Goal: Task Accomplishment & Management: Use online tool/utility

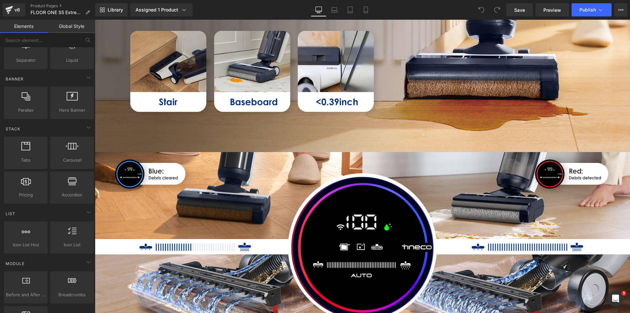
scroll to position [1345, 0]
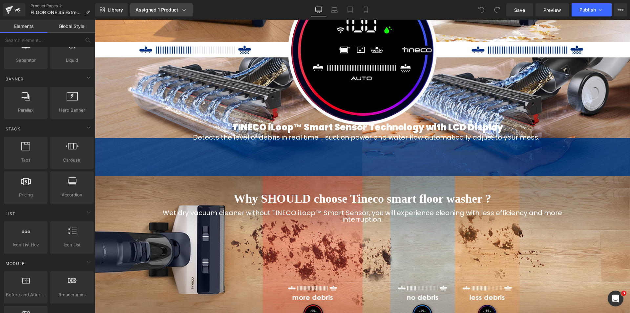
click at [169, 10] on div "Assigned 1 Product" at bounding box center [162, 10] width 52 height 7
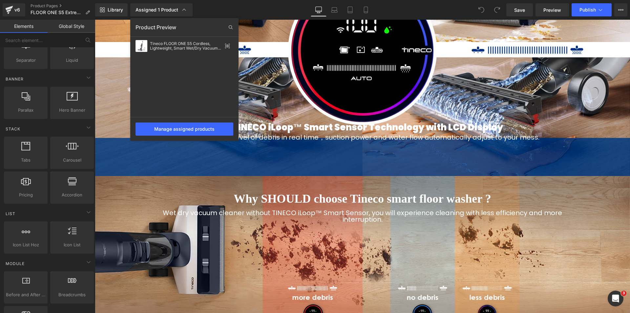
click at [330, 160] on div at bounding box center [362, 166] width 535 height 293
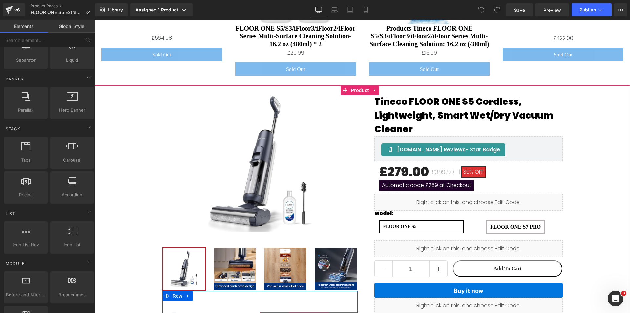
scroll to position [2822, 0]
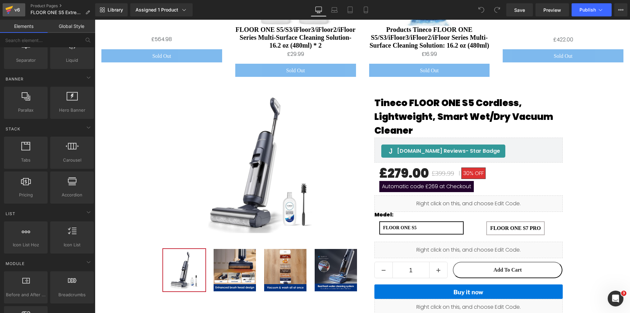
click at [14, 6] on div "v6" at bounding box center [17, 10] width 8 height 9
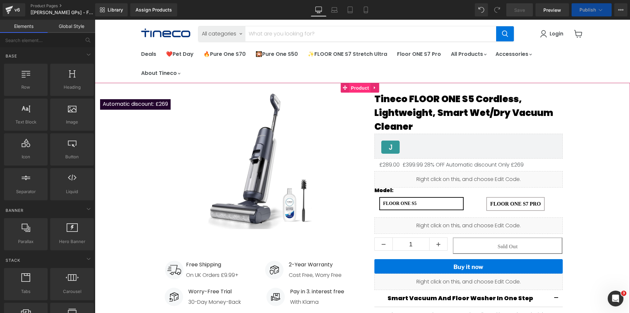
click at [353, 90] on span "Product" at bounding box center [359, 88] width 21 height 10
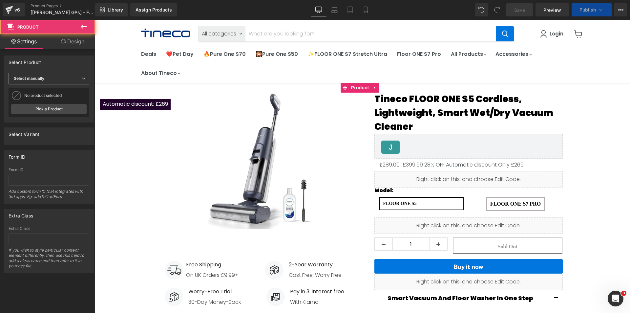
click at [53, 80] on span "Select manually" at bounding box center [49, 78] width 81 height 11
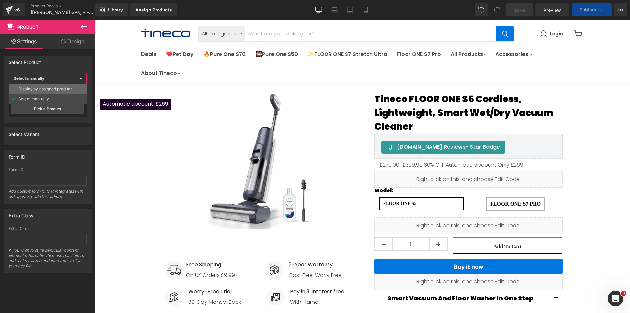
click at [52, 90] on div "Display by assigned product" at bounding box center [44, 89] width 53 height 5
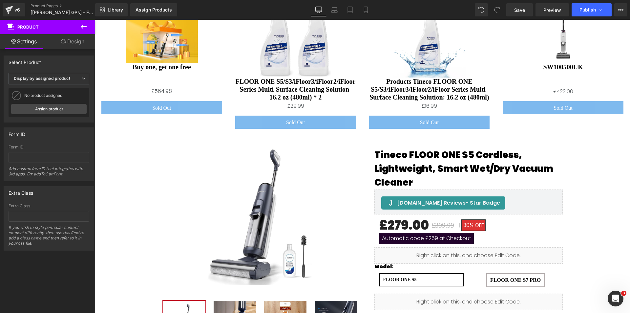
scroll to position [2822, 0]
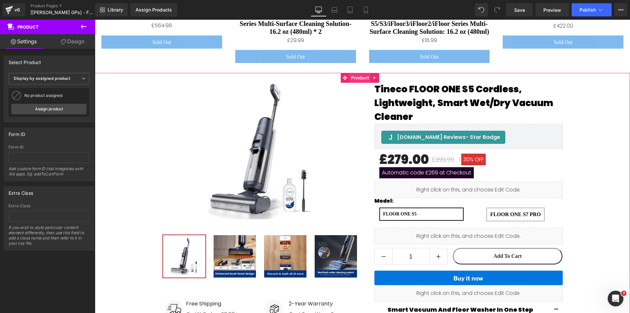
click at [358, 73] on span "Product" at bounding box center [359, 78] width 21 height 10
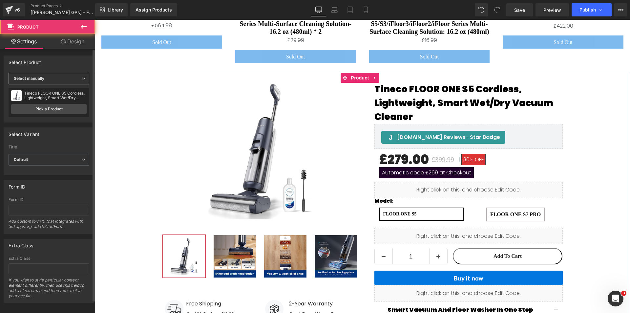
click at [59, 78] on span "Select manually" at bounding box center [49, 78] width 81 height 11
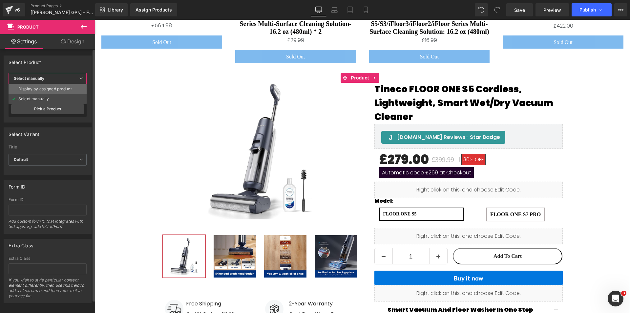
click at [55, 93] on li "Display by assigned product" at bounding box center [48, 89] width 78 height 10
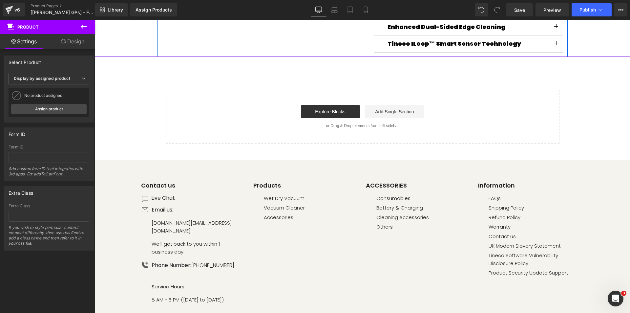
scroll to position [3234, 0]
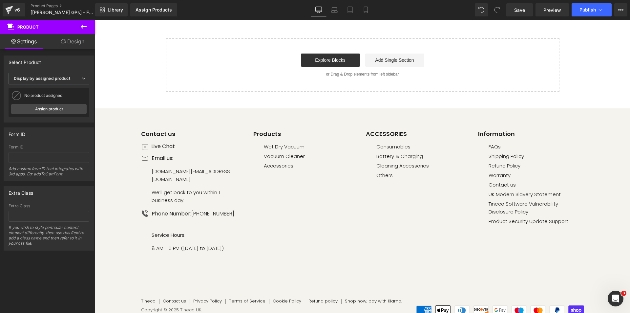
click at [584, 17] on div "Library Assign Products Product Preview No product match your search. Please tr…" at bounding box center [362, 10] width 535 height 20
click at [584, 15] on button "Publish" at bounding box center [592, 9] width 40 height 13
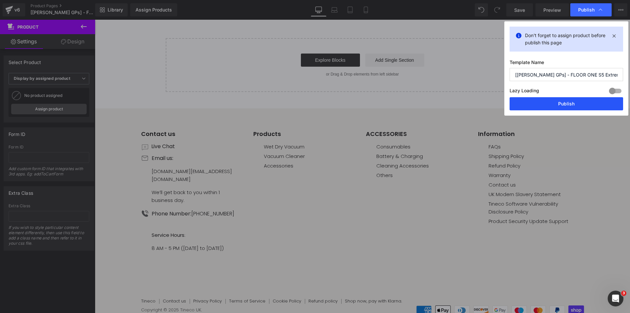
click at [545, 99] on button "Publish" at bounding box center [567, 103] width 114 height 13
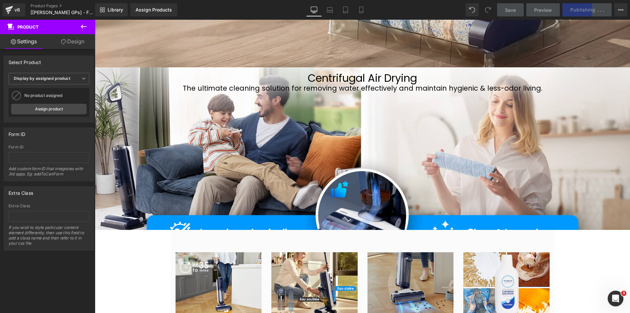
scroll to position [2316, 0]
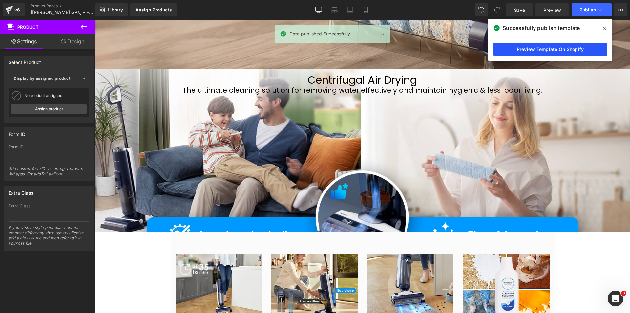
click at [532, 51] on link "Preview Template On Shopify" at bounding box center [550, 49] width 114 height 13
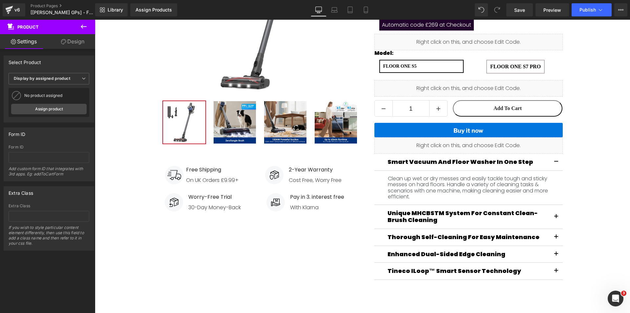
scroll to position [2873, 0]
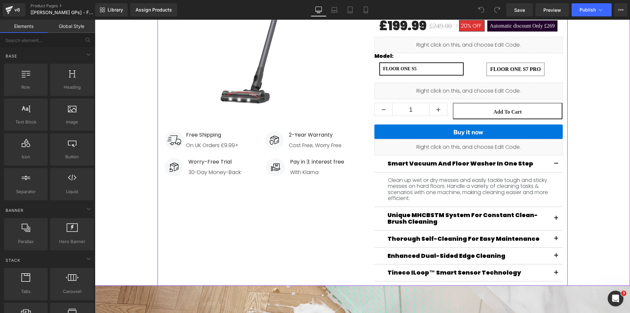
scroll to position [131, 0]
